Goal: Book appointment/travel/reservation

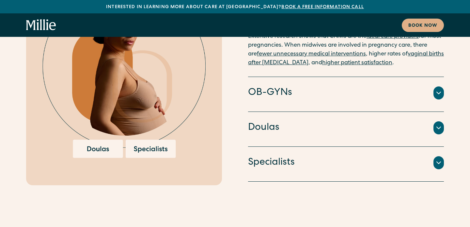
scroll to position [1595, 0]
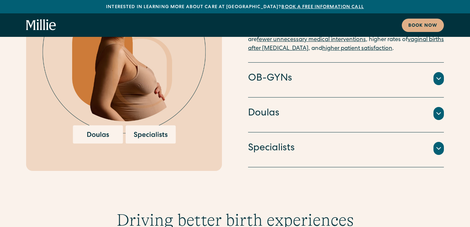
click at [438, 72] on div at bounding box center [439, 78] width 10 height 13
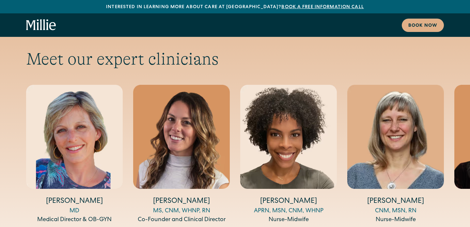
scroll to position [2358, 0]
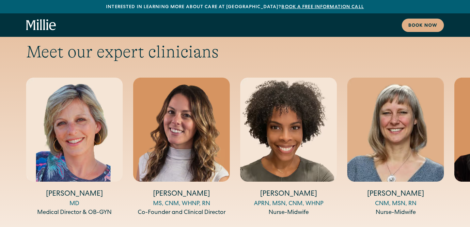
click at [446, 193] on div "Meet our expert clinicians [PERSON_NAME] MD Medical Director & OB-GYN [PERSON_N…" at bounding box center [235, 141] width 470 height 199
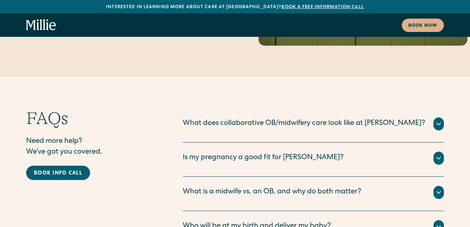
scroll to position [3459, 0]
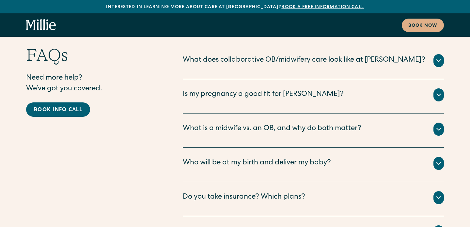
click at [244, 90] on div "Is my pregnancy a good fit for Millie?" at bounding box center [263, 95] width 161 height 11
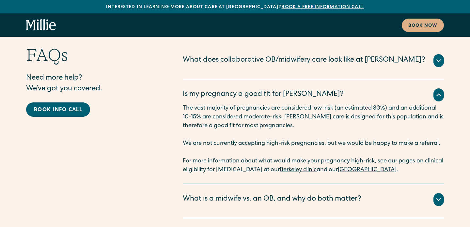
click at [244, 90] on div "Is my pregnancy a good fit for Millie?" at bounding box center [263, 95] width 161 height 11
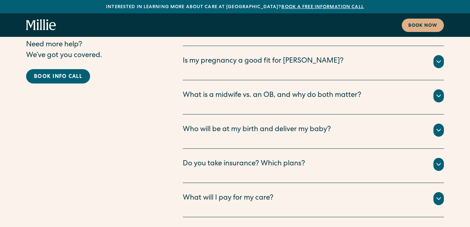
scroll to position [3493, 0]
click at [244, 124] on div "Who will be at my birth and deliver my baby?" at bounding box center [257, 129] width 148 height 11
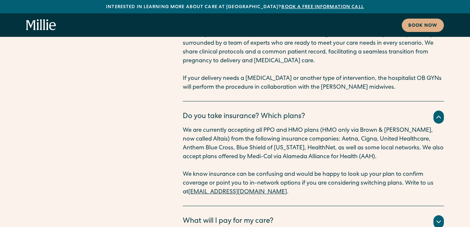
scroll to position [3657, 0]
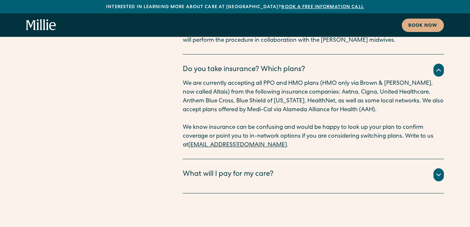
click at [264, 170] on div "What will I pay for my care?" at bounding box center [228, 175] width 91 height 11
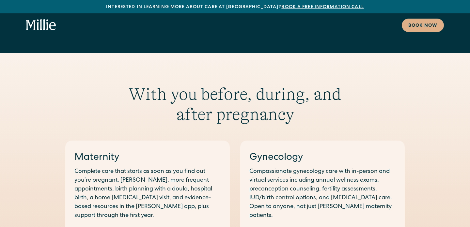
scroll to position [0, 0]
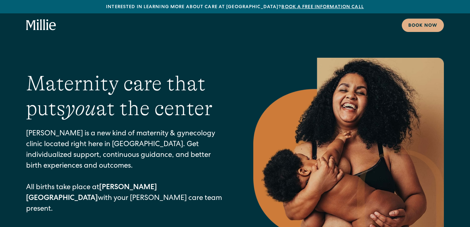
click at [39, 29] on icon "home" at bounding box center [38, 24] width 2 height 11
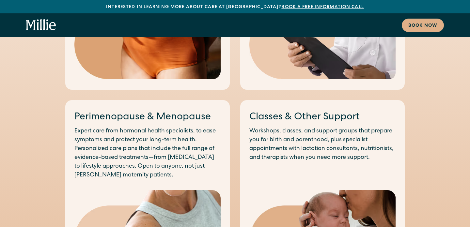
scroll to position [656, 0]
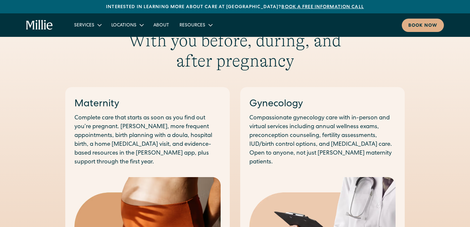
scroll to position [325, 0]
click at [124, 120] on p "Complete care that starts as soon as you find out you’re pregnant. [PERSON_NAME…" at bounding box center [147, 140] width 146 height 53
click at [97, 99] on link "Maternity" at bounding box center [96, 104] width 45 height 10
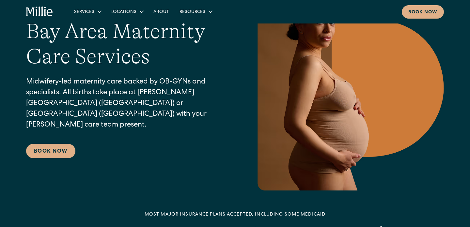
scroll to position [60, 0]
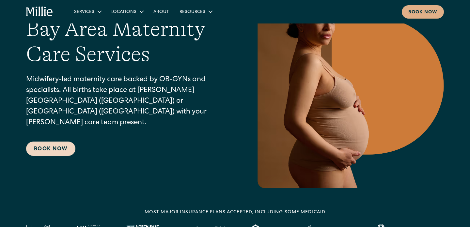
click at [62, 145] on link "Book Now" at bounding box center [50, 149] width 49 height 14
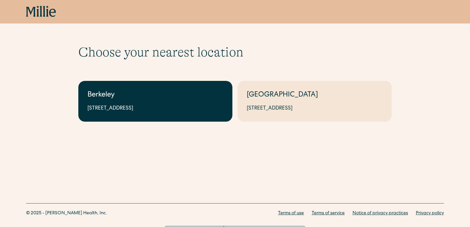
click at [113, 98] on div "Berkeley" at bounding box center [156, 95] width 136 height 11
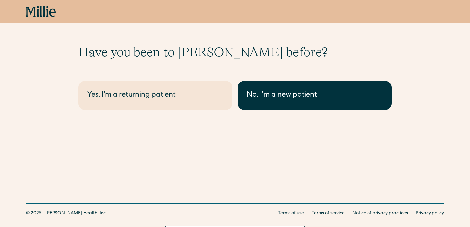
click at [250, 94] on div "No, I'm a new patient" at bounding box center [315, 95] width 136 height 11
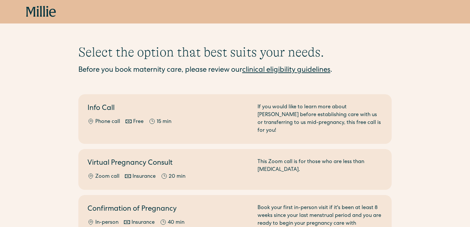
click at [45, 15] on icon at bounding box center [41, 12] width 30 height 12
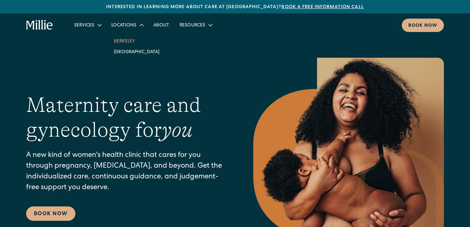
click at [124, 43] on link "Berkeley" at bounding box center [137, 41] width 56 height 11
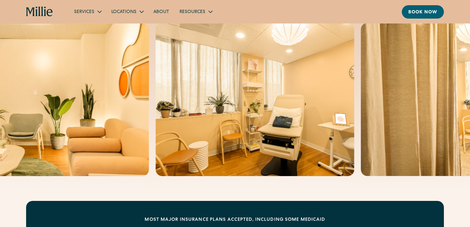
scroll to position [71, 0]
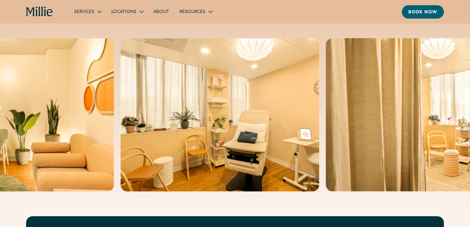
drag, startPoint x: 459, startPoint y: 117, endPoint x: 410, endPoint y: 145, distance: 56.2
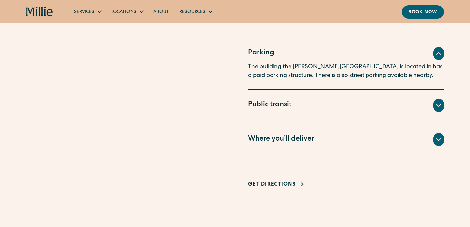
scroll to position [442, 0]
click at [410, 145] on div "Where you’ll deliver" at bounding box center [346, 140] width 196 height 13
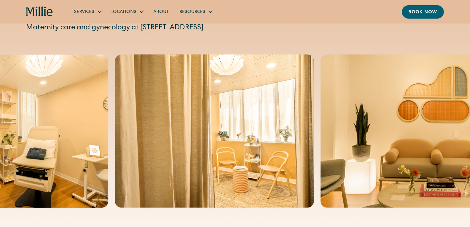
scroll to position [55, 0]
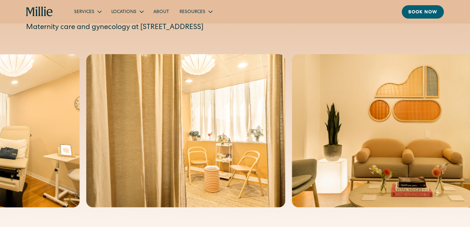
drag, startPoint x: 437, startPoint y: 138, endPoint x: 384, endPoint y: 132, distance: 53.3
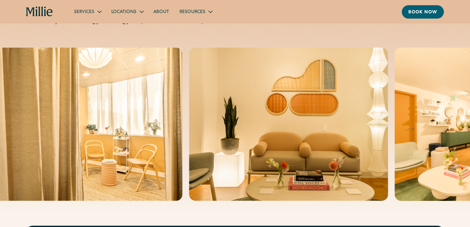
scroll to position [61, 0]
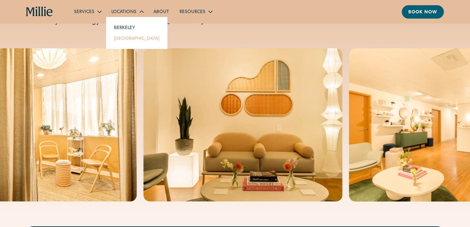
click at [135, 42] on link "[GEOGRAPHIC_DATA]" at bounding box center [137, 38] width 56 height 11
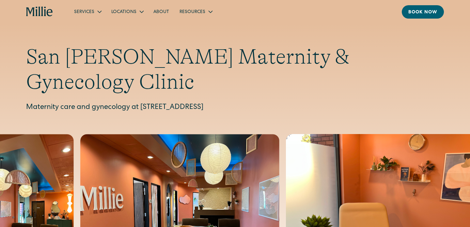
scroll to position [0, 0]
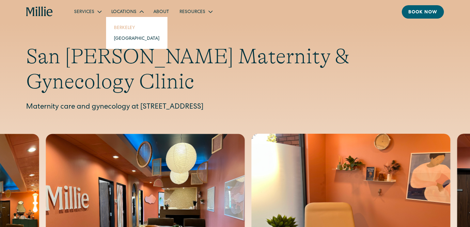
click at [133, 25] on link "Berkeley" at bounding box center [137, 27] width 56 height 11
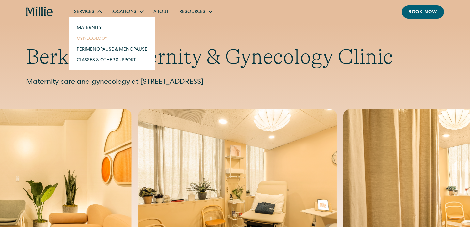
click at [99, 39] on link "Gynecology" at bounding box center [112, 38] width 81 height 11
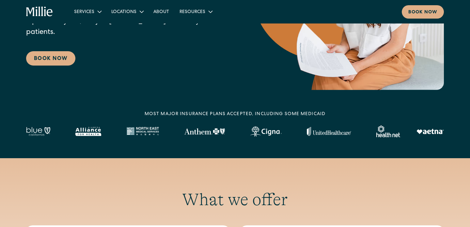
scroll to position [306, 0]
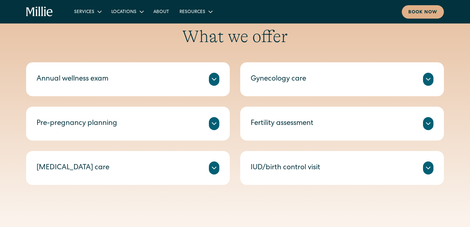
click at [138, 80] on div "Annual wellness exam" at bounding box center [128, 79] width 183 height 13
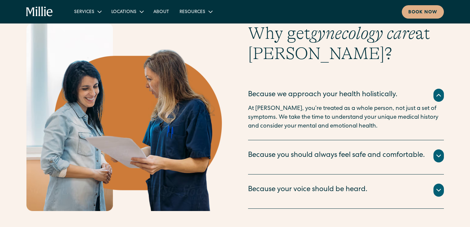
scroll to position [577, 0]
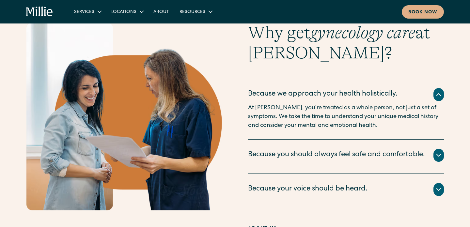
click at [310, 158] on div "Because you should always feel safe and comfortable." at bounding box center [336, 155] width 177 height 11
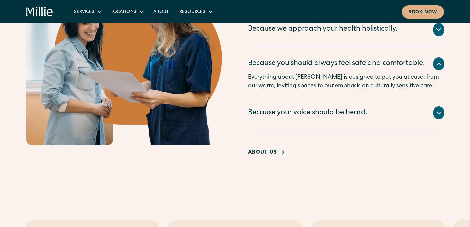
scroll to position [674, 0]
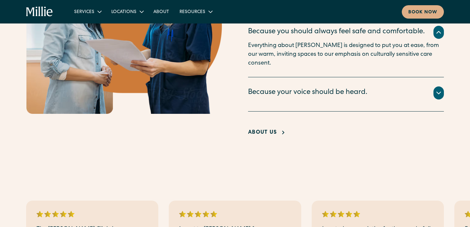
click at [317, 97] on div "Because your voice should be heard." at bounding box center [308, 93] width 120 height 11
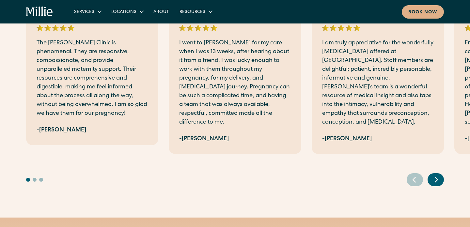
scroll to position [861, 0]
